Goal: Task Accomplishment & Management: Use online tool/utility

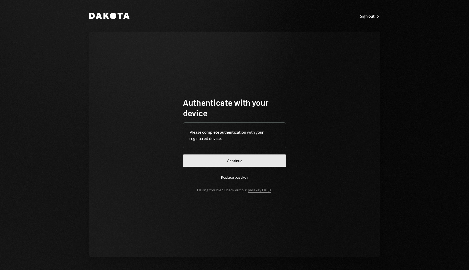
click at [244, 160] on button "Continue" at bounding box center [234, 160] width 103 height 12
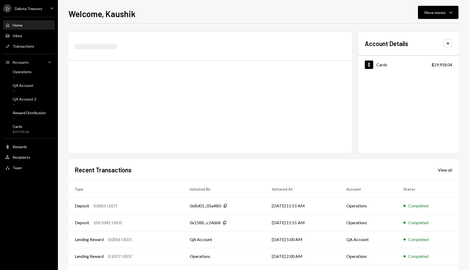
click at [46, 10] on div "D Dakota Treasury Caret Down" at bounding box center [29, 8] width 58 height 8
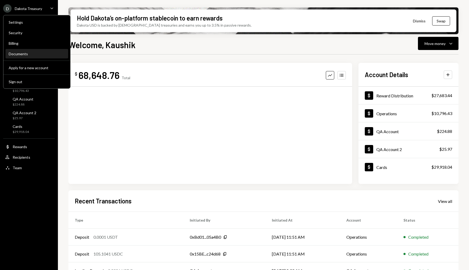
click at [35, 55] on div "Documents" at bounding box center [37, 54] width 56 height 4
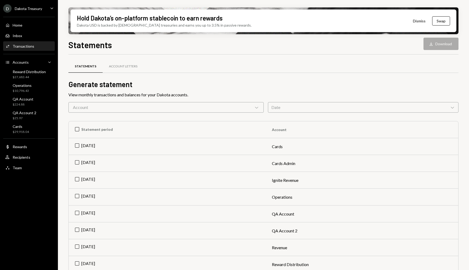
click at [38, 48] on div "Activities Transactions" at bounding box center [28, 46] width 47 height 5
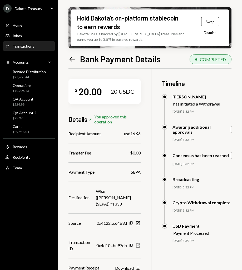
click at [127, 133] on div "Recipient Amount usd16.96" at bounding box center [104, 133] width 72 height 6
click at [130, 134] on div "usd16.96" at bounding box center [132, 133] width 17 height 6
click at [72, 56] on icon "Left Arrow" at bounding box center [71, 58] width 7 height 7
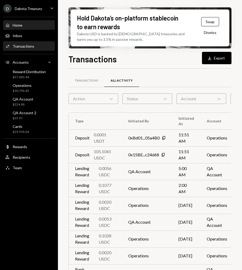
click at [34, 22] on div "Home Home" at bounding box center [28, 25] width 47 height 9
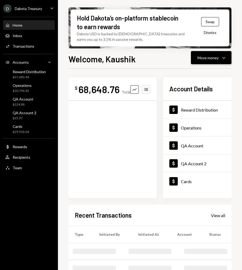
click at [195, 55] on button "Move money Caret Down" at bounding box center [211, 57] width 41 height 13
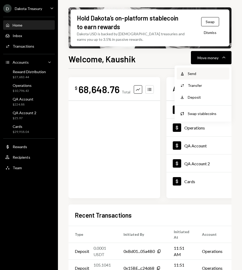
click at [196, 77] on div "Withdraw Send" at bounding box center [202, 74] width 53 height 12
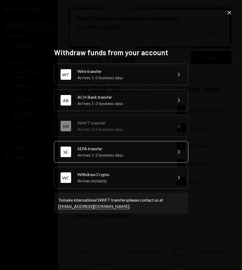
click at [114, 160] on div "SE SEPA transfer Arrives 1-2 business days Chevron Right" at bounding box center [121, 152] width 134 height 22
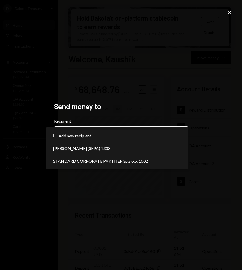
click at [119, 126] on button "Chevron Down" at bounding box center [121, 133] width 134 height 15
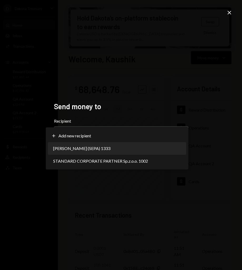
select select "**********"
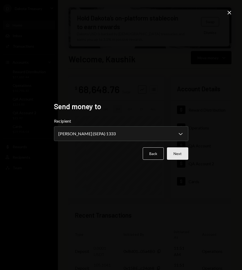
click at [180, 157] on button "Next" at bounding box center [177, 153] width 21 height 12
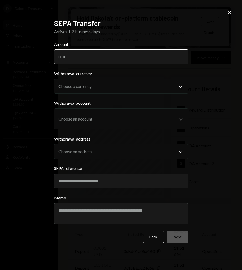
click at [108, 59] on input "Amount" at bounding box center [121, 56] width 134 height 15
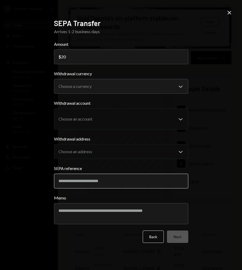
type input "20"
click at [88, 177] on input "SEPA reference" at bounding box center [121, 181] width 134 height 15
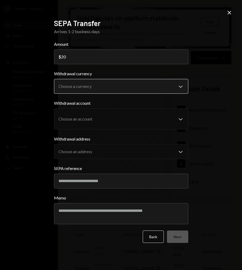
click at [110, 82] on body "D Dakota Treasury Caret Down Home Home Inbox Inbox Activities Transactions Acco…" at bounding box center [121, 135] width 242 height 270
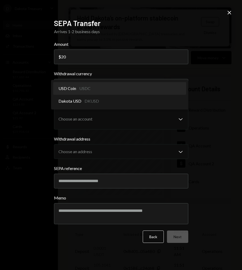
select select "****"
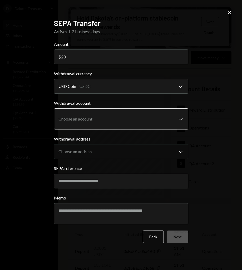
click at [114, 109] on body "D Dakota Treasury Caret Down Home Home Inbox Inbox Activities Transactions Acco…" at bounding box center [121, 135] width 242 height 270
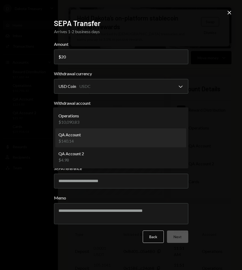
select select "**********"
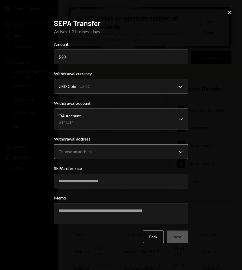
click at [110, 153] on body "D Dakota Treasury Caret Down Home Home Inbox Inbox Activities Transactions Acco…" at bounding box center [121, 135] width 242 height 270
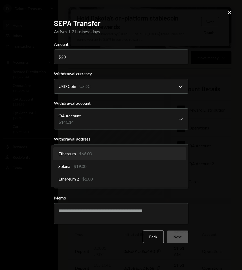
select select "**********"
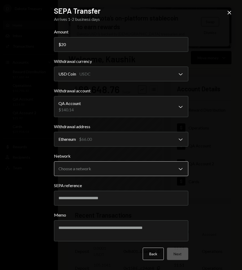
click at [131, 169] on body "D Dakota Treasury Caret Down Home Home Inbox Inbox Activities Transactions Acco…" at bounding box center [121, 135] width 242 height 270
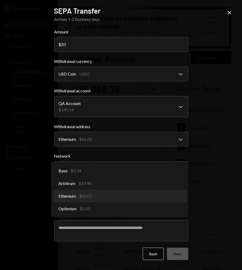
select select "**********"
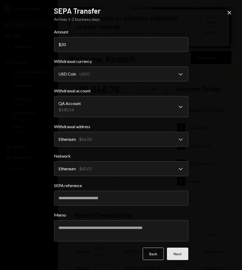
click at [181, 255] on button "Next" at bounding box center [177, 253] width 21 height 12
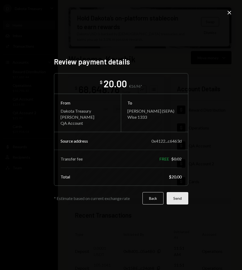
click at [170, 198] on button "Send" at bounding box center [177, 198] width 22 height 12
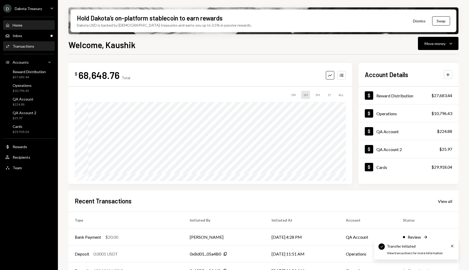
click at [42, 46] on div "Activities Transactions" at bounding box center [28, 46] width 47 height 5
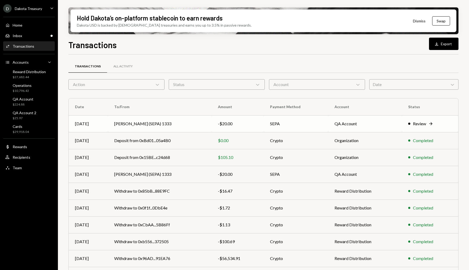
click at [140, 123] on td "Gabe Wise (SEPA) 1333" at bounding box center [160, 123] width 104 height 17
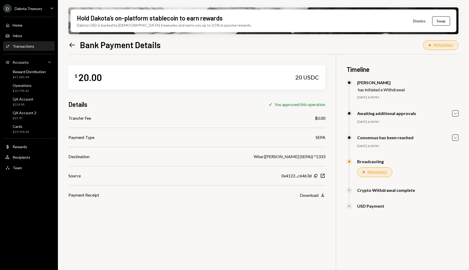
click at [72, 45] on icon "Left Arrow" at bounding box center [71, 44] width 7 height 7
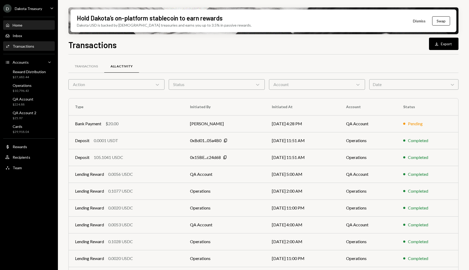
click at [28, 27] on div "Home Home" at bounding box center [28, 25] width 47 height 5
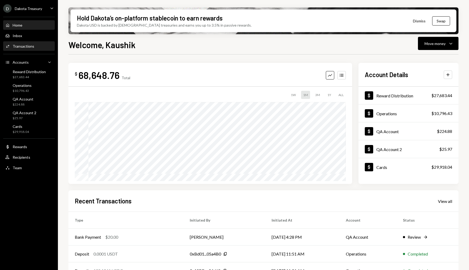
click at [35, 43] on div "Activities Transactions" at bounding box center [28, 46] width 47 height 9
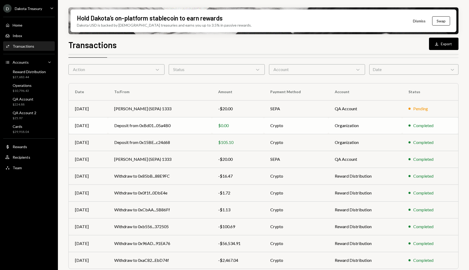
scroll to position [30, 0]
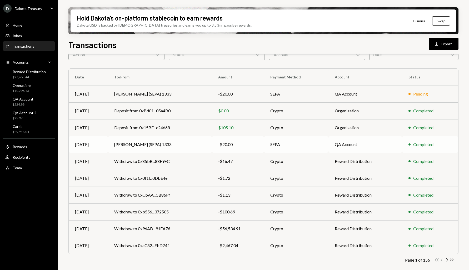
click at [241, 144] on td "SEPA" at bounding box center [296, 144] width 64 height 17
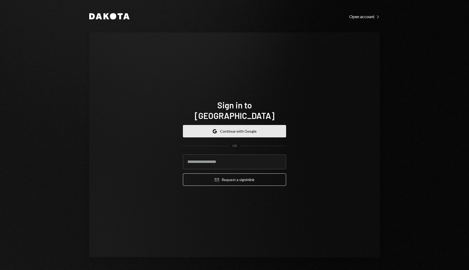
click at [241, 125] on button "Google Continue with Google" at bounding box center [234, 131] width 103 height 12
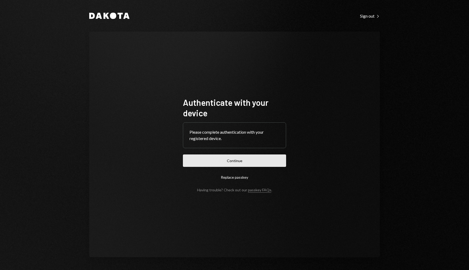
click at [259, 155] on button "Continue" at bounding box center [234, 160] width 103 height 12
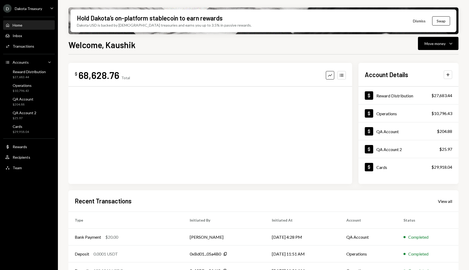
click at [38, 51] on div "Home Home Inbox Inbox Activities Transactions Accounts Accounts Caret Down Rewa…" at bounding box center [29, 94] width 58 height 160
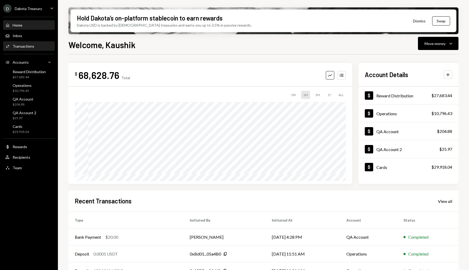
click at [38, 50] on div "Activities Transactions" at bounding box center [28, 46] width 47 height 9
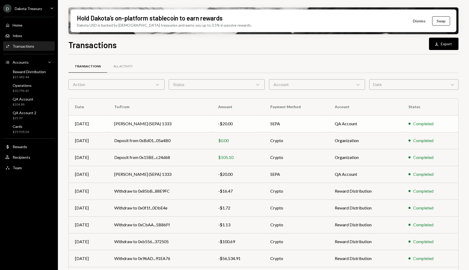
click at [169, 127] on td "[PERSON_NAME] (SEPA) 1333" at bounding box center [160, 123] width 104 height 17
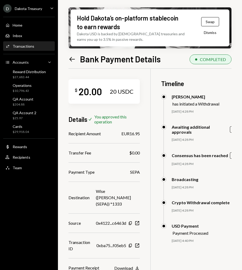
click at [135, 135] on div "EUR16.95" at bounding box center [130, 133] width 18 height 6
click at [150, 144] on div "$ 20.00 20 USDC Details Check You approved this operation Recipient Amount EUR1…" at bounding box center [152, 204] width 168 height 270
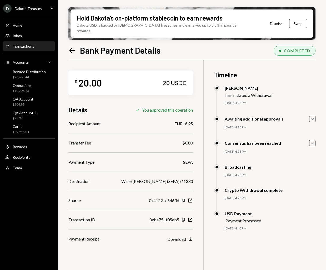
click at [73, 47] on icon "Left Arrow" at bounding box center [71, 50] width 7 height 7
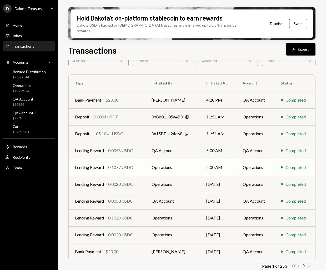
scroll to position [30, 0]
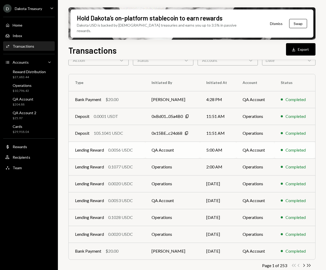
click at [129, 149] on td "Lending Reward 0.0056 USDC" at bounding box center [107, 149] width 77 height 17
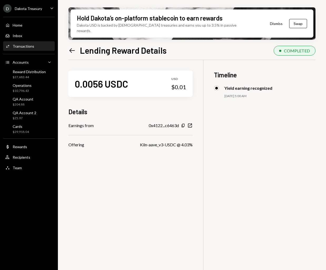
click at [72, 47] on icon "Left Arrow" at bounding box center [71, 50] width 7 height 7
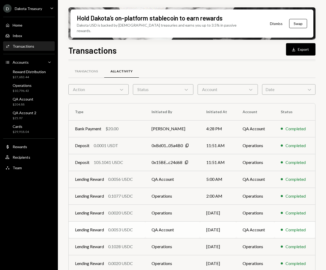
scroll to position [30, 0]
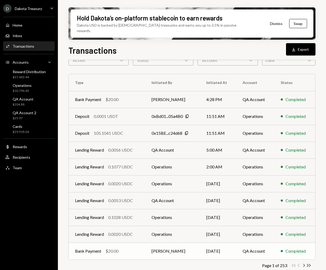
click at [133, 248] on div "Bank Payment $20.00" at bounding box center [107, 251] width 64 height 6
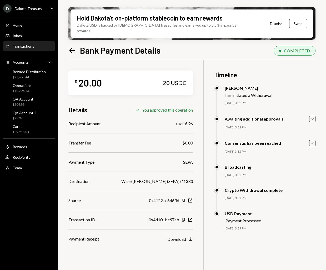
click at [73, 49] on div "Left Arrow Bank Payment Details" at bounding box center [114, 50] width 92 height 11
click at [73, 47] on icon "Left Arrow" at bounding box center [71, 50] width 7 height 7
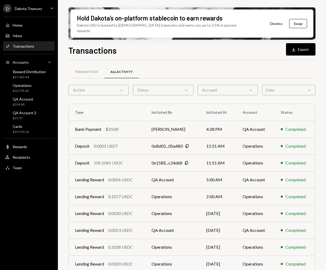
click at [165, 67] on div "Transactions All Activity" at bounding box center [191, 71] width 247 height 13
click at [136, 128] on td "Bank Payment $20.00" at bounding box center [107, 129] width 77 height 17
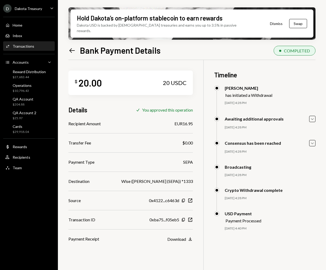
click at [74, 47] on icon "Left Arrow" at bounding box center [71, 50] width 7 height 7
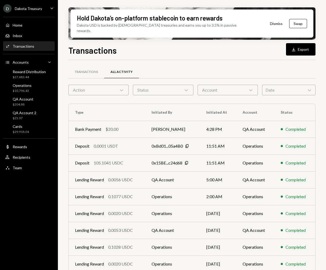
click at [231, 50] on div "Transactions Download Export" at bounding box center [191, 50] width 247 height 12
click at [104, 126] on div "Bank Payment $20.00" at bounding box center [107, 129] width 64 height 6
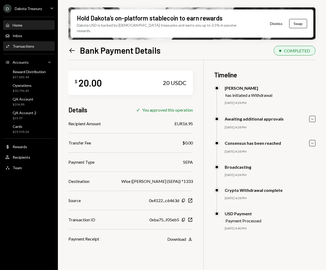
click at [38, 24] on div "Home Home" at bounding box center [28, 25] width 47 height 5
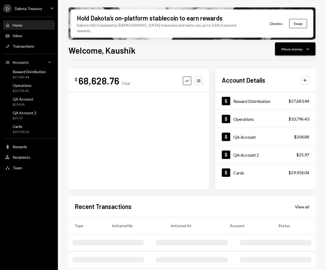
click at [305, 46] on icon "Caret Down" at bounding box center [308, 49] width 6 height 6
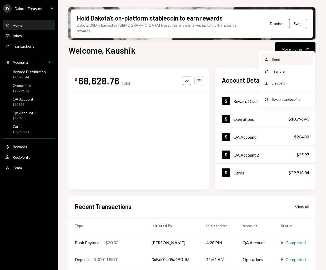
click at [285, 61] on div "Send" at bounding box center [291, 60] width 38 height 6
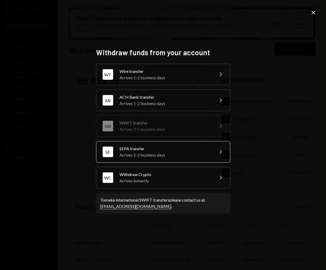
click at [173, 143] on div "SE SEPA transfer Arrives 1-2 business days Chevron Right" at bounding box center [163, 152] width 134 height 22
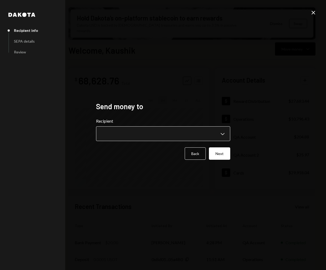
click at [171, 132] on body "D Dakota Treasury Caret Down Home Home Inbox Inbox Activities Transactions Acco…" at bounding box center [163, 135] width 326 height 270
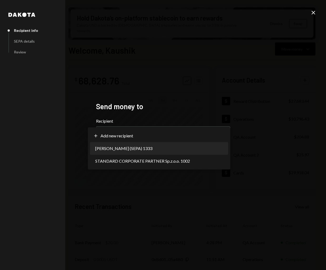
select select "**********"
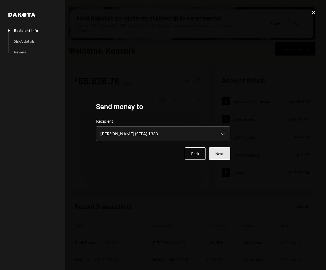
click at [214, 156] on button "Next" at bounding box center [219, 153] width 21 height 12
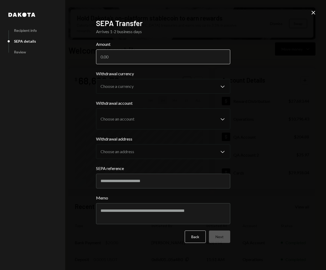
click at [151, 61] on input "Amount" at bounding box center [163, 56] width 134 height 15
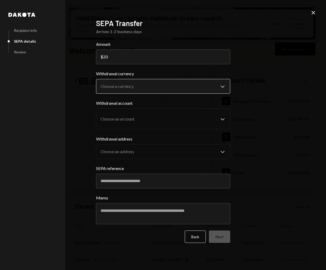
type input "20"
click at [151, 86] on body "D Dakota Treasury Caret Down Home Home Inbox Inbox Activities Transactions Acco…" at bounding box center [163, 135] width 326 height 270
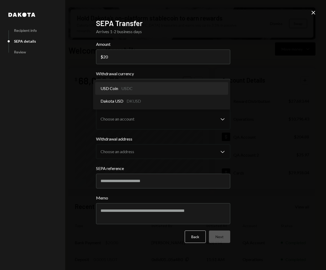
select select "****"
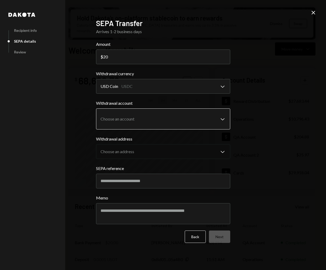
click at [147, 119] on body "D Dakota Treasury Caret Down Home Home Inbox Inbox Activities Transactions Acco…" at bounding box center [163, 135] width 326 height 270
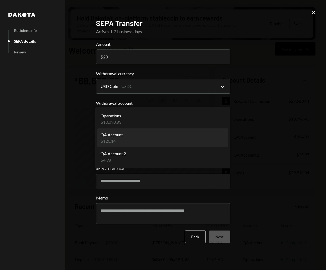
select select "**********"
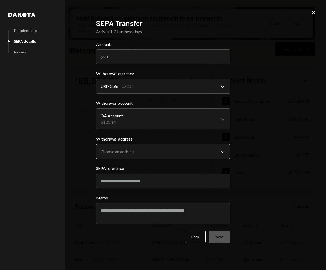
click at [143, 150] on body "D Dakota Treasury Caret Down Home Home Inbox Inbox Activities Transactions Acco…" at bounding box center [163, 135] width 326 height 270
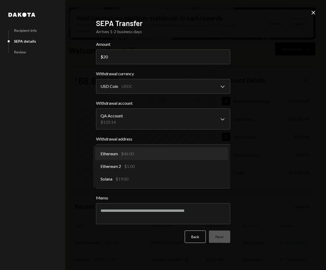
select select "**********"
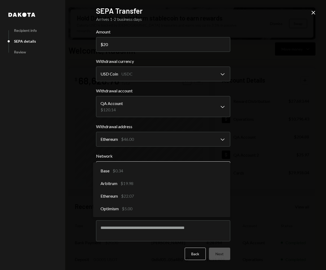
click at [146, 171] on body "D Dakota Treasury Caret Down Home Home Inbox Inbox Activities Transactions Acco…" at bounding box center [163, 135] width 326 height 270
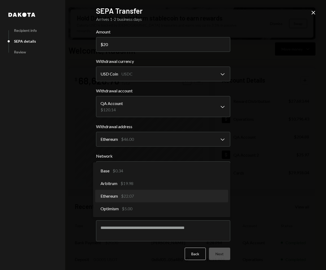
select select "**********"
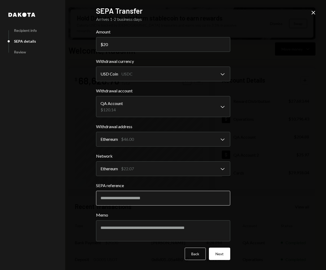
click at [147, 197] on input "SEPA reference" at bounding box center [163, 198] width 134 height 15
click at [220, 252] on button "Next" at bounding box center [219, 253] width 21 height 12
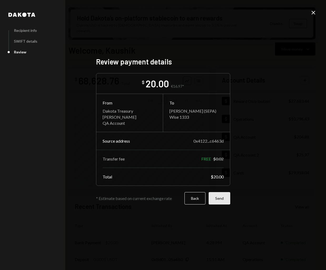
click at [219, 198] on button "Send" at bounding box center [220, 198] width 22 height 12
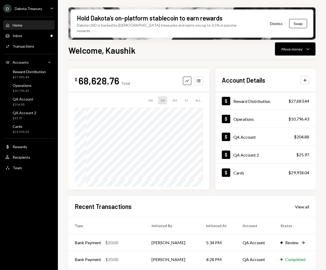
click at [240, 44] on div "Welcome, Kaushik Move money Caret Down" at bounding box center [191, 50] width 247 height 12
click at [50, 49] on div "Activities Transactions" at bounding box center [28, 46] width 47 height 9
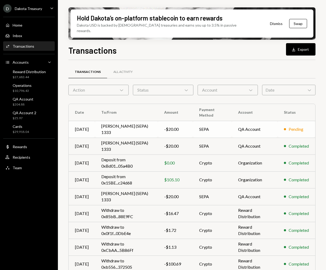
click at [125, 121] on td "Gabe Wise (SEPA) 1333" at bounding box center [126, 129] width 63 height 17
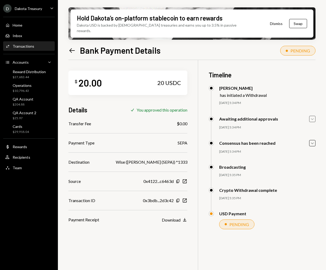
click at [314, 116] on icon "Caret Down" at bounding box center [312, 119] width 6 height 6
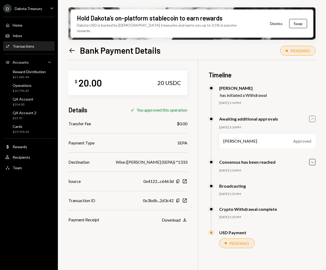
click at [314, 116] on icon "Caret Up" at bounding box center [312, 119] width 6 height 6
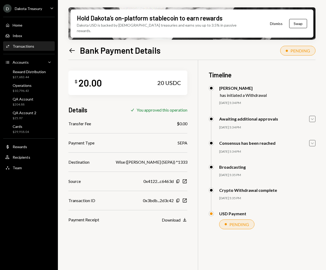
click at [311, 140] on icon "Caret Down" at bounding box center [312, 143] width 6 height 6
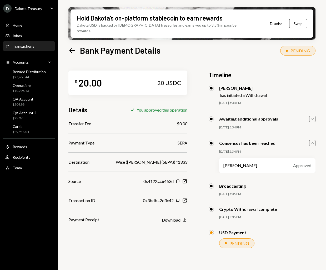
click at [311, 140] on icon "Caret Up" at bounding box center [312, 143] width 6 height 6
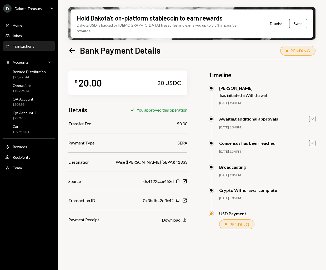
click at [75, 47] on icon "Left Arrow" at bounding box center [71, 50] width 7 height 7
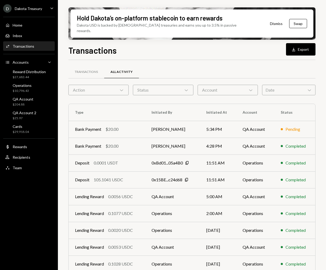
click at [278, 65] on div "Transactions All Activity" at bounding box center [191, 71] width 247 height 13
click at [51, 11] on div "Caret Down" at bounding box center [52, 8] width 6 height 7
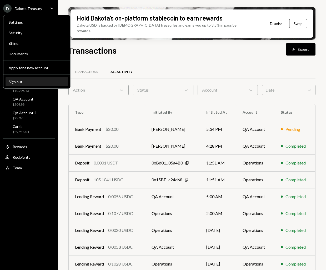
click at [44, 80] on div "Sign out" at bounding box center [37, 81] width 56 height 4
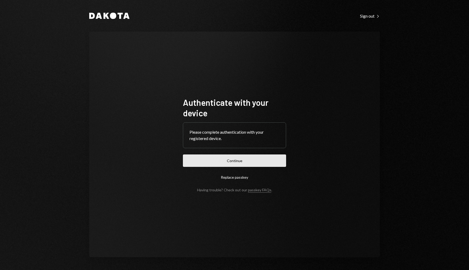
click at [245, 159] on button "Continue" at bounding box center [234, 160] width 103 height 12
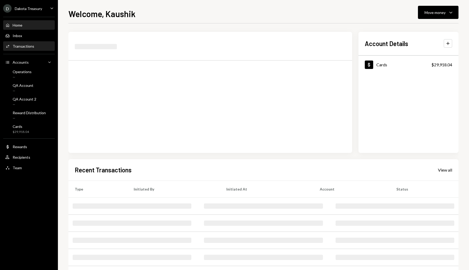
click at [26, 50] on div "Activities Transactions" at bounding box center [28, 46] width 47 height 9
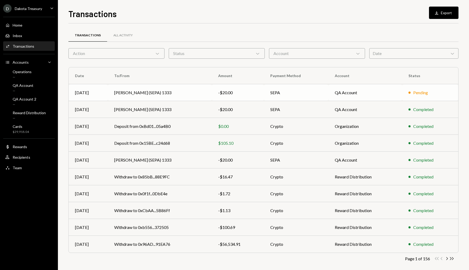
click at [175, 95] on td "Gabe Wise (SEPA) 1333" at bounding box center [160, 92] width 104 height 17
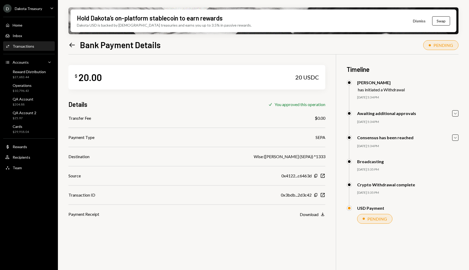
click at [70, 45] on icon "Left Arrow" at bounding box center [71, 44] width 7 height 7
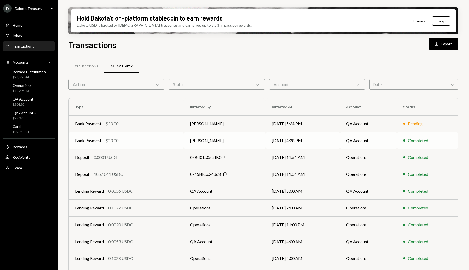
click at [168, 139] on div "Bank Payment $20.00" at bounding box center [126, 140] width 102 height 6
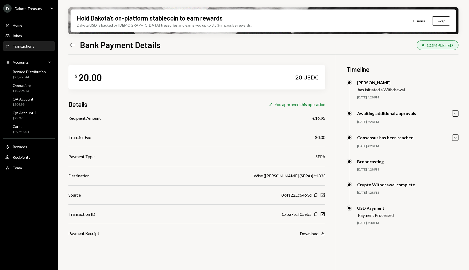
click at [71, 45] on icon "Left Arrow" at bounding box center [71, 44] width 7 height 7
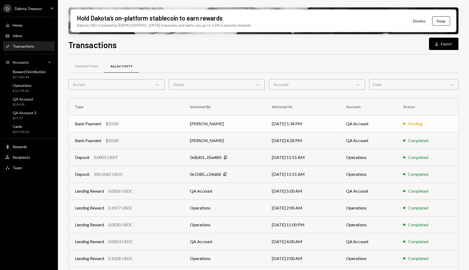
click at [117, 122] on div "$20.00" at bounding box center [111, 123] width 13 height 6
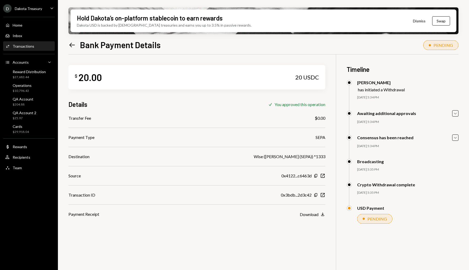
click at [70, 45] on icon at bounding box center [72, 45] width 6 height 4
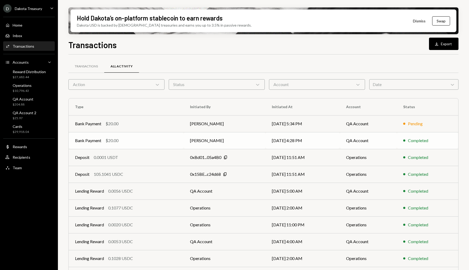
click at [131, 136] on td "Bank Payment $20.00" at bounding box center [126, 140] width 115 height 17
